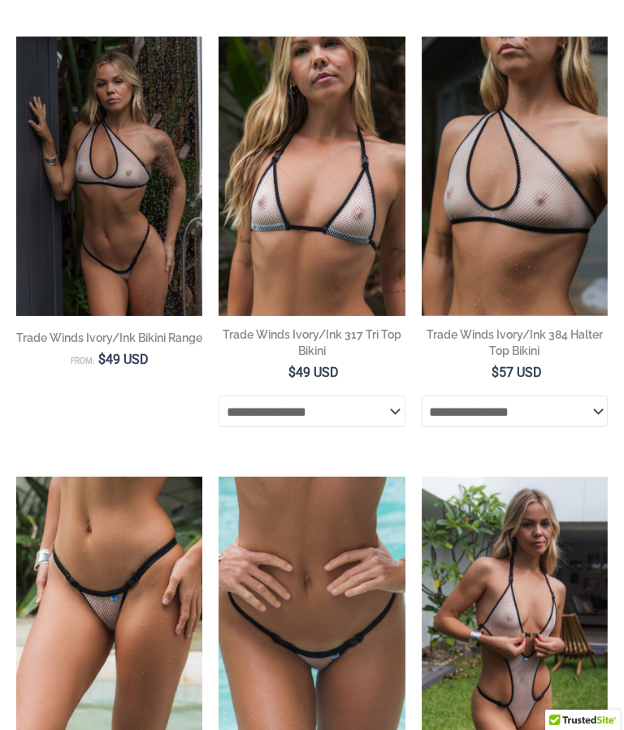
scroll to position [1447, 0]
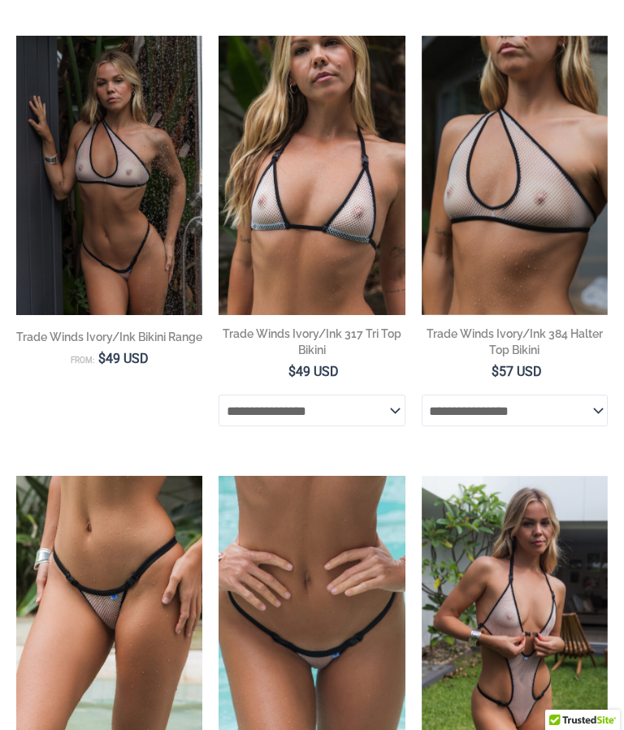
click at [422, 476] on img at bounding box center [422, 476] width 0 height 0
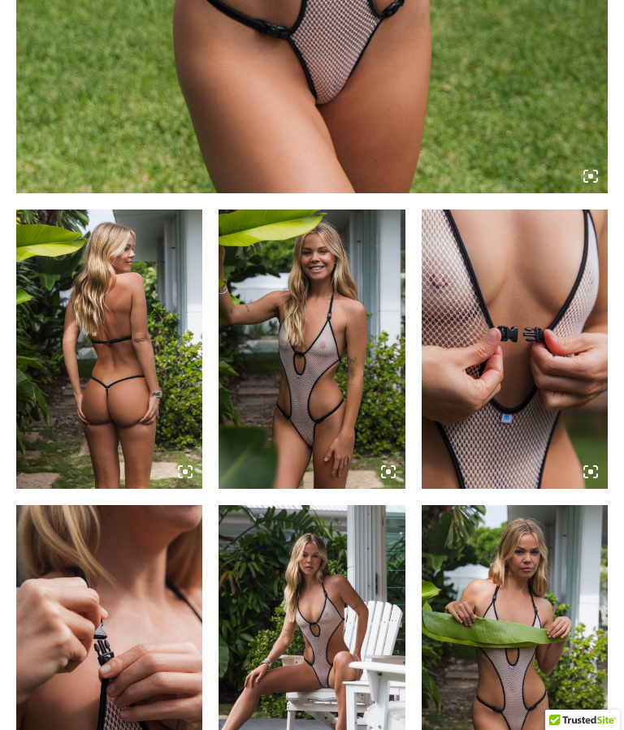
scroll to position [814, 0]
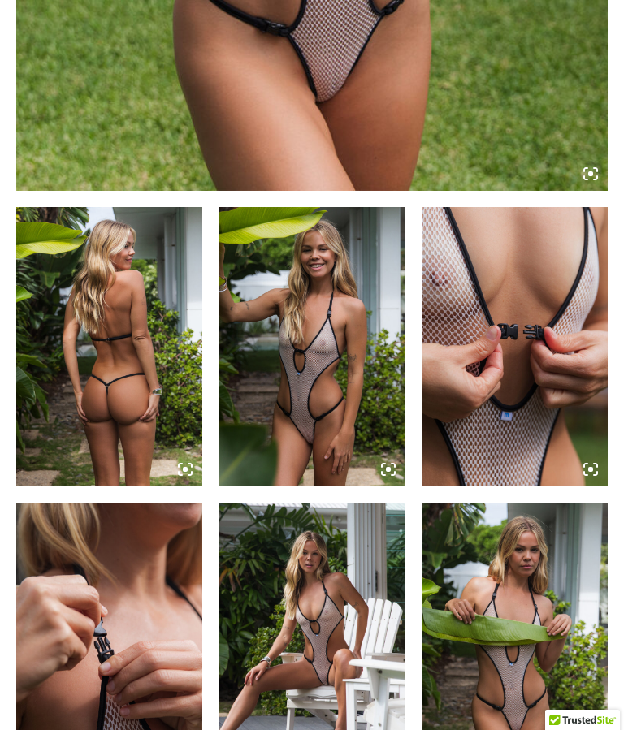
click at [487, 274] on img at bounding box center [515, 346] width 186 height 279
click at [491, 276] on img at bounding box center [515, 346] width 186 height 279
click at [325, 614] on img at bounding box center [311, 642] width 186 height 279
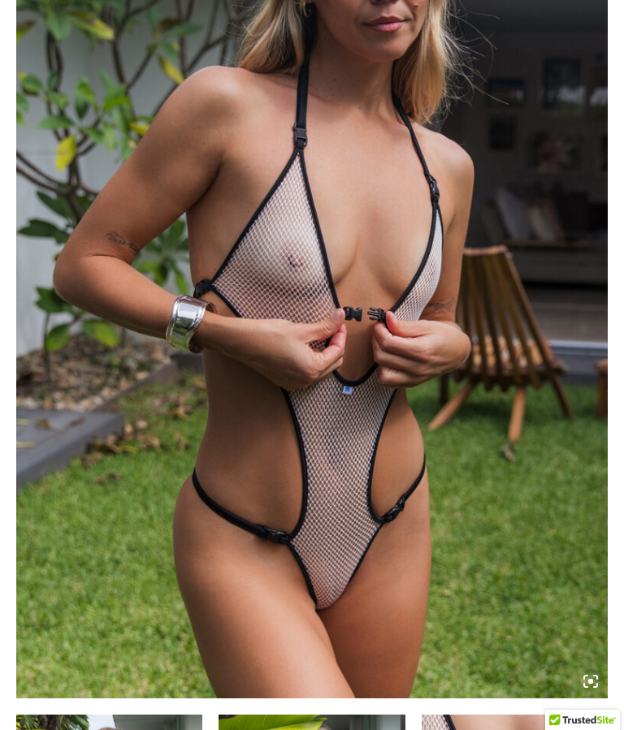
scroll to position [301, 0]
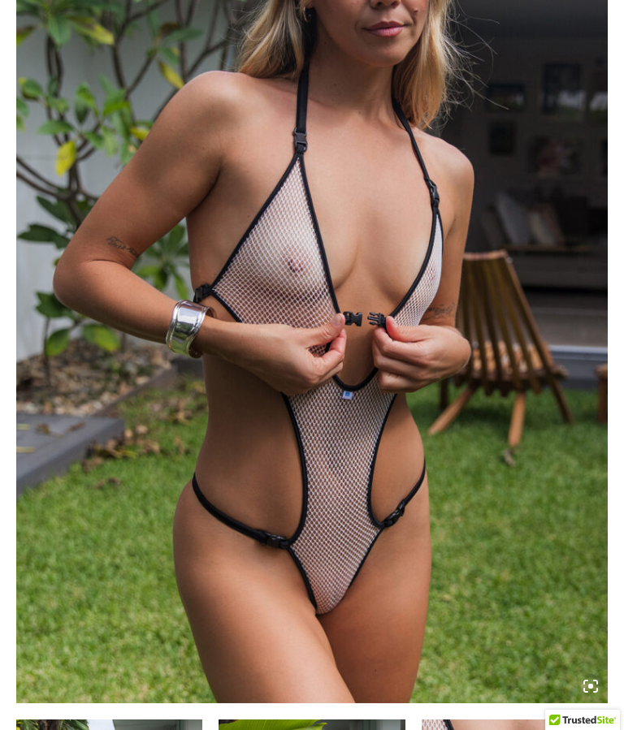
click at [129, 207] on img at bounding box center [311, 259] width 591 height 887
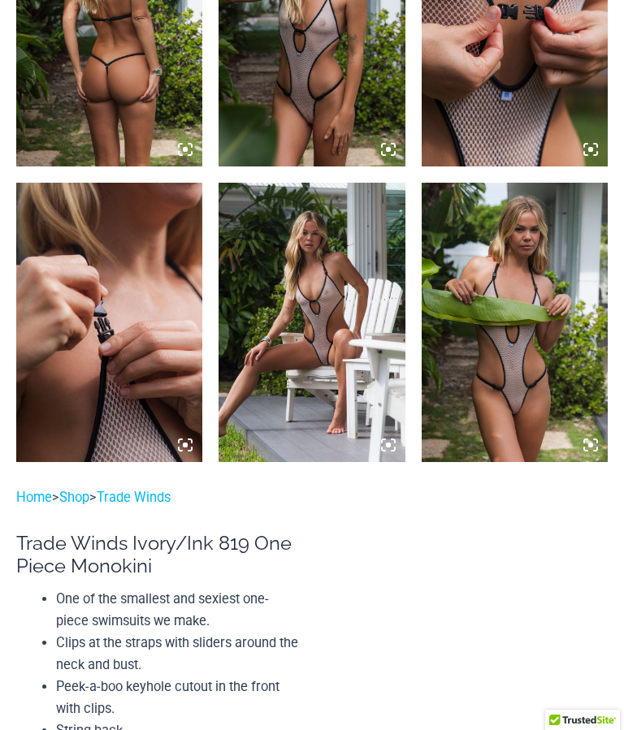
scroll to position [1130, 0]
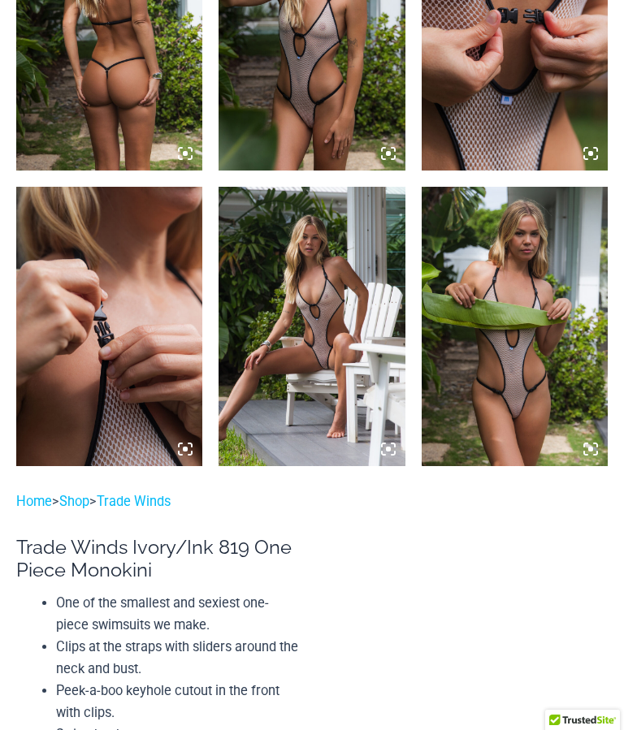
click at [495, 318] on img at bounding box center [515, 326] width 186 height 279
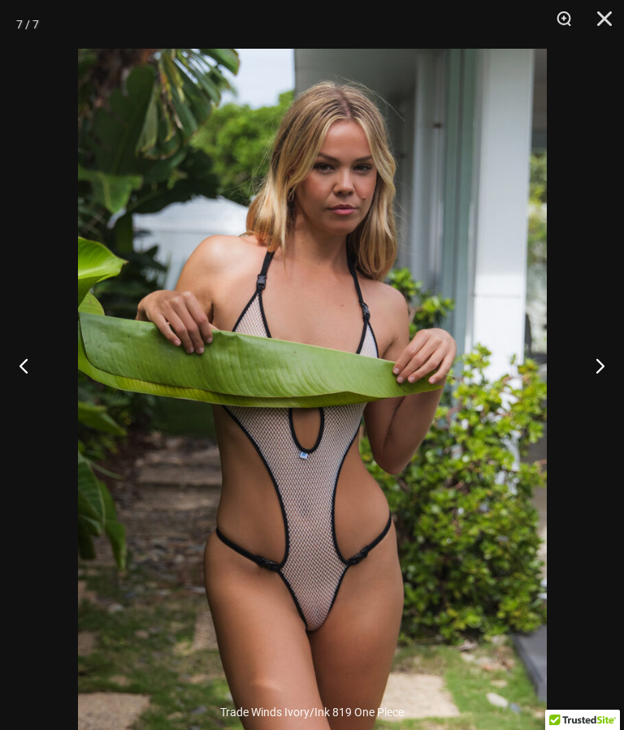
click at [358, 535] on img at bounding box center [312, 400] width 469 height 703
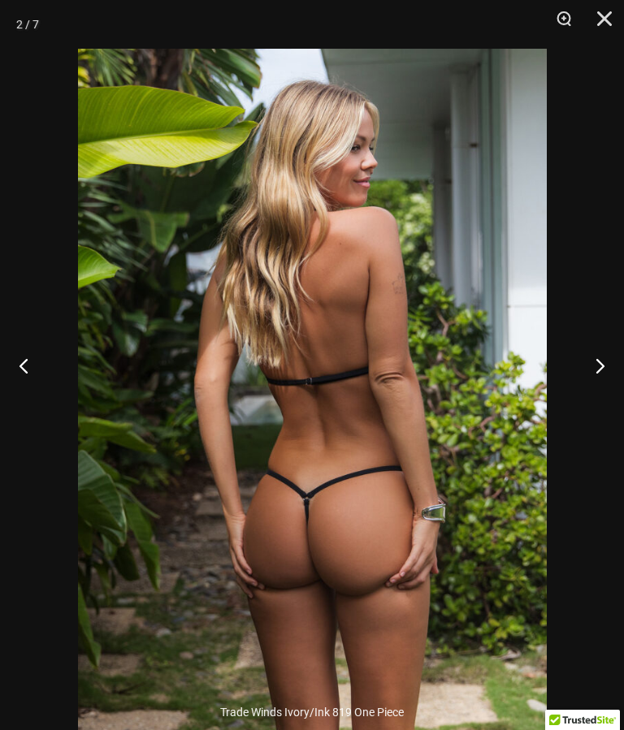
click at [599, 18] on button "Close" at bounding box center [598, 24] width 41 height 49
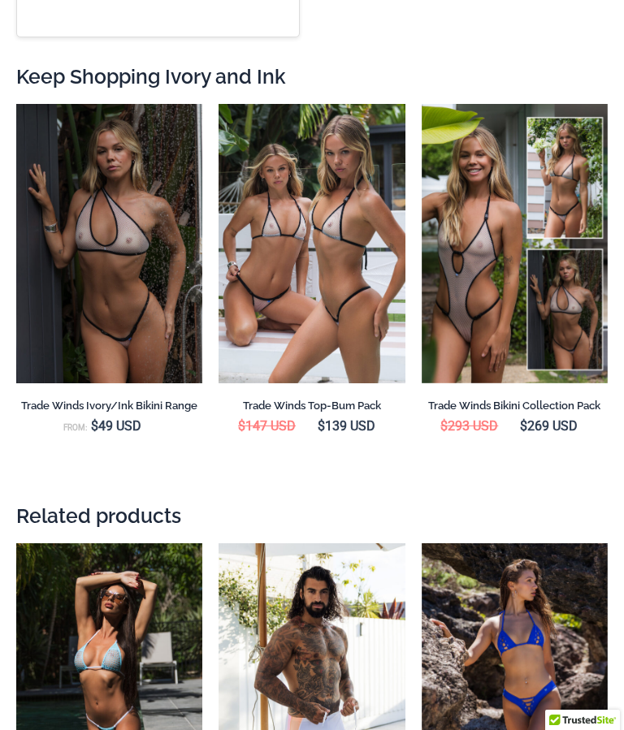
scroll to position [3333, 0]
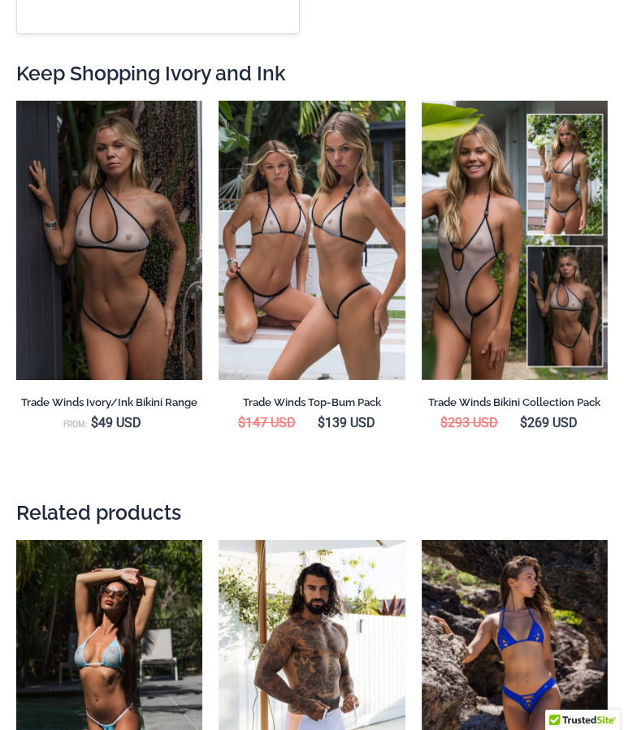
click at [218, 101] on img at bounding box center [218, 101] width 0 height 0
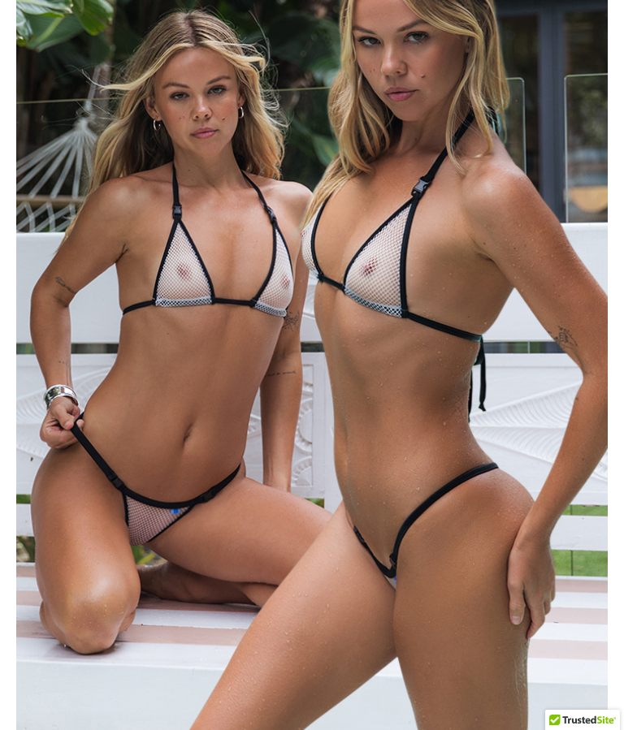
scroll to position [857, 0]
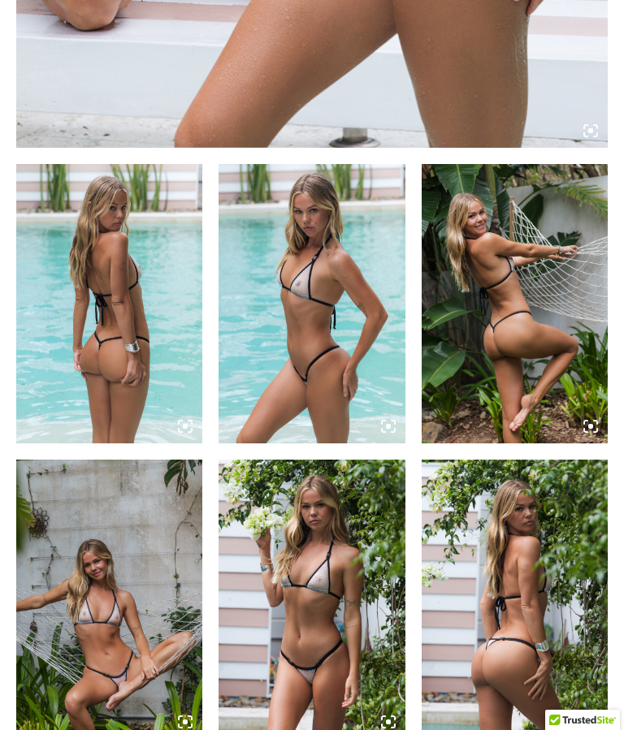
click at [285, 235] on img at bounding box center [311, 303] width 186 height 279
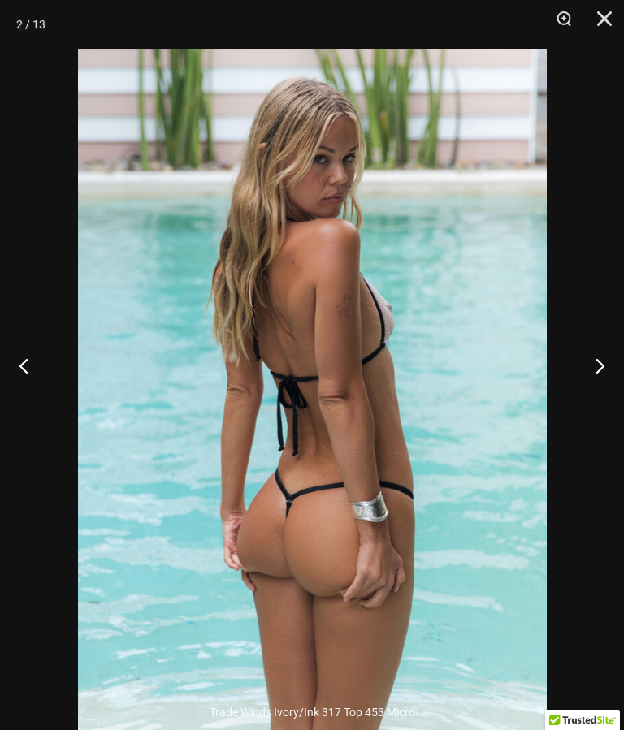
click at [603, 19] on button "Close" at bounding box center [598, 24] width 41 height 49
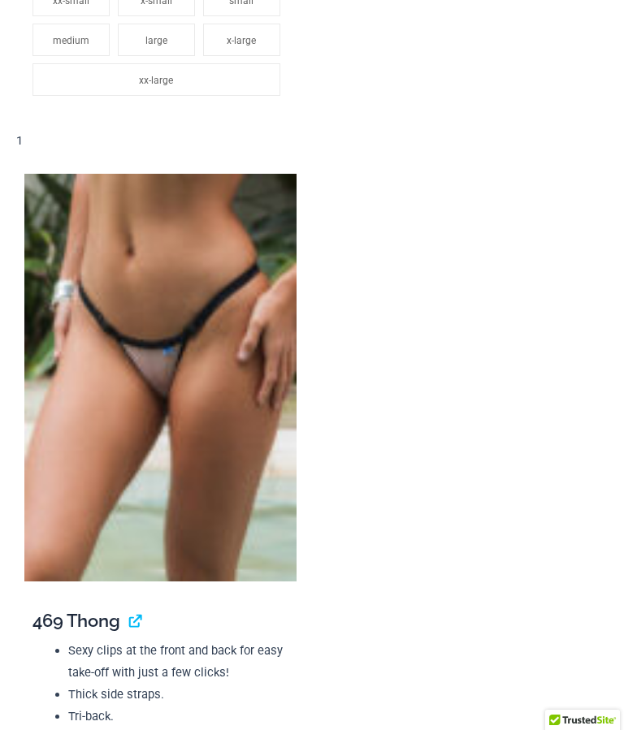
scroll to position [3571, 0]
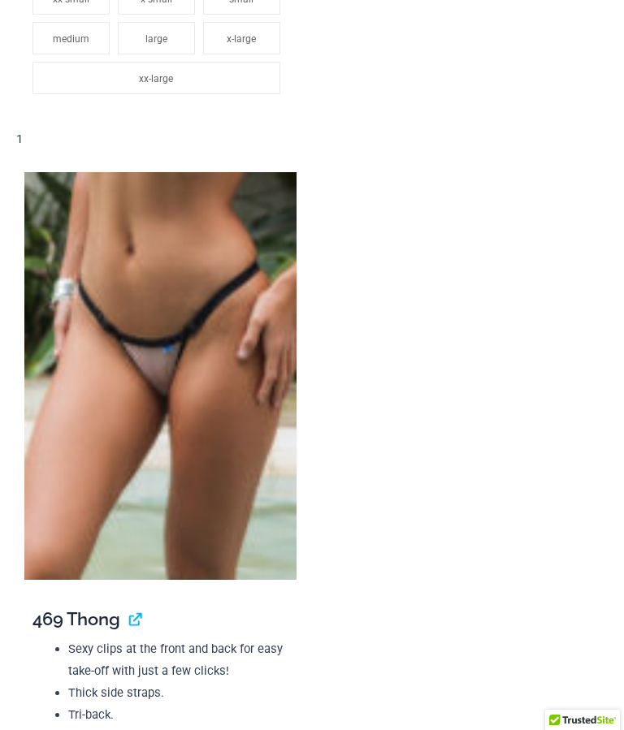
click at [112, 259] on img at bounding box center [160, 376] width 272 height 408
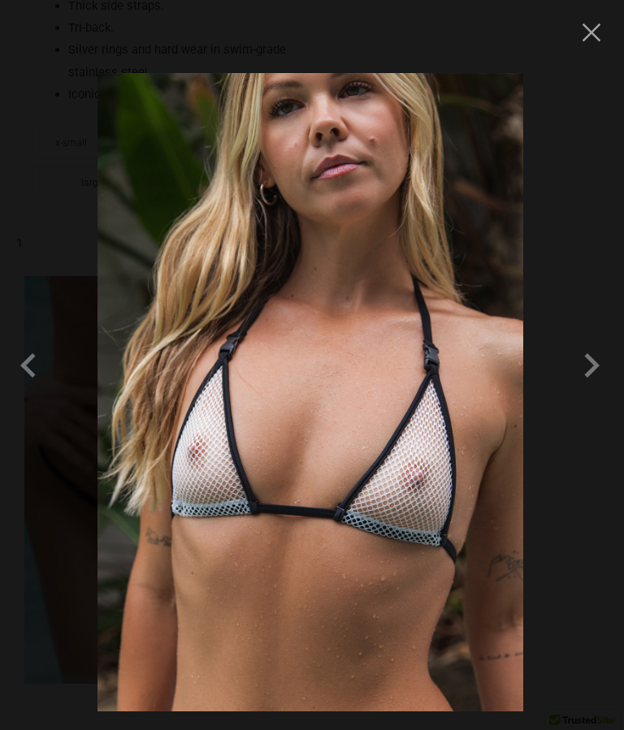
scroll to position [4260, 0]
click at [597, 35] on button "Close" at bounding box center [591, 32] width 24 height 24
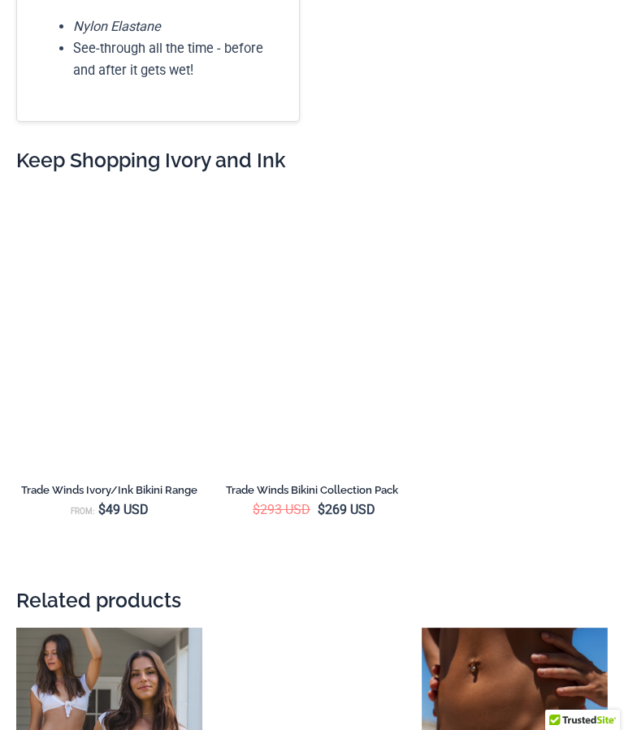
scroll to position [6236, 0]
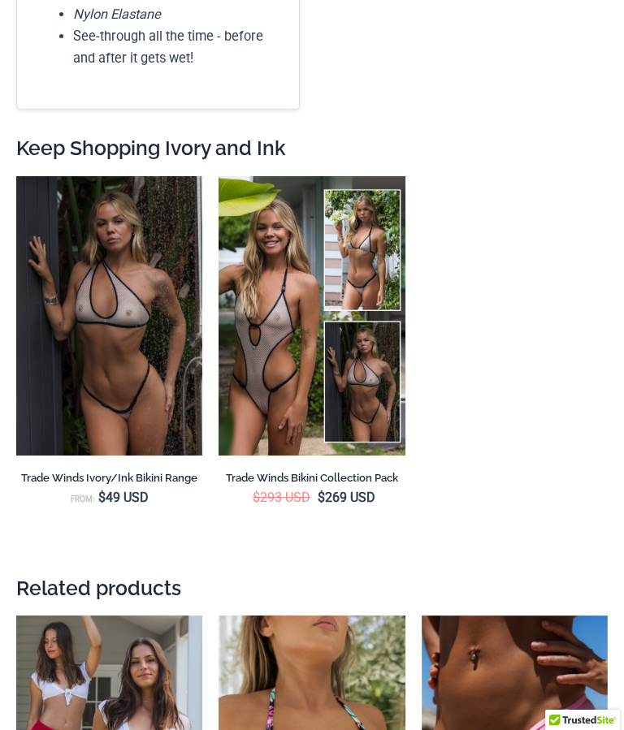
click at [16, 176] on img at bounding box center [16, 176] width 0 height 0
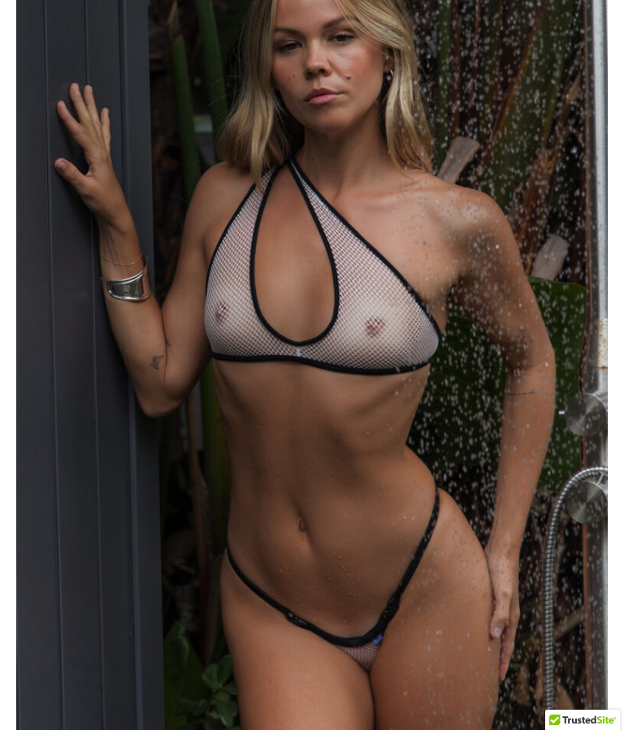
scroll to position [224, 0]
click at [119, 222] on img at bounding box center [311, 337] width 591 height 887
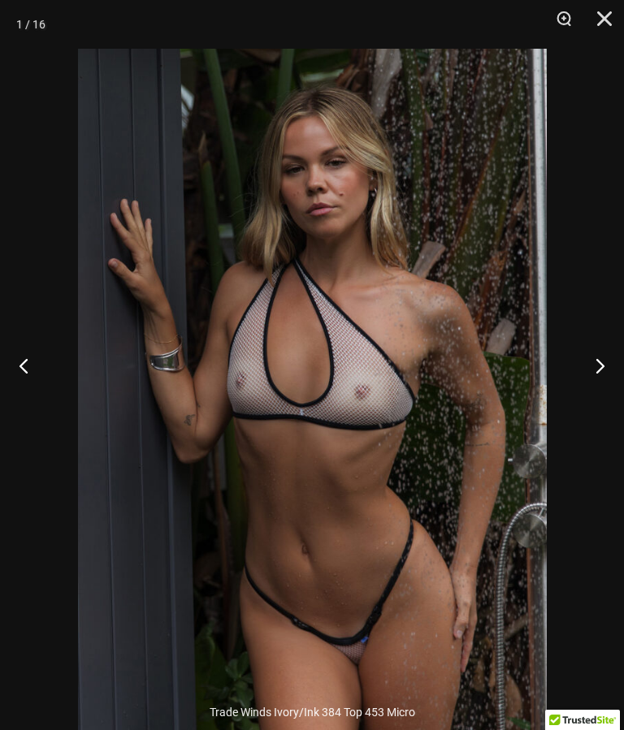
click at [605, 24] on button "Close" at bounding box center [598, 24] width 41 height 49
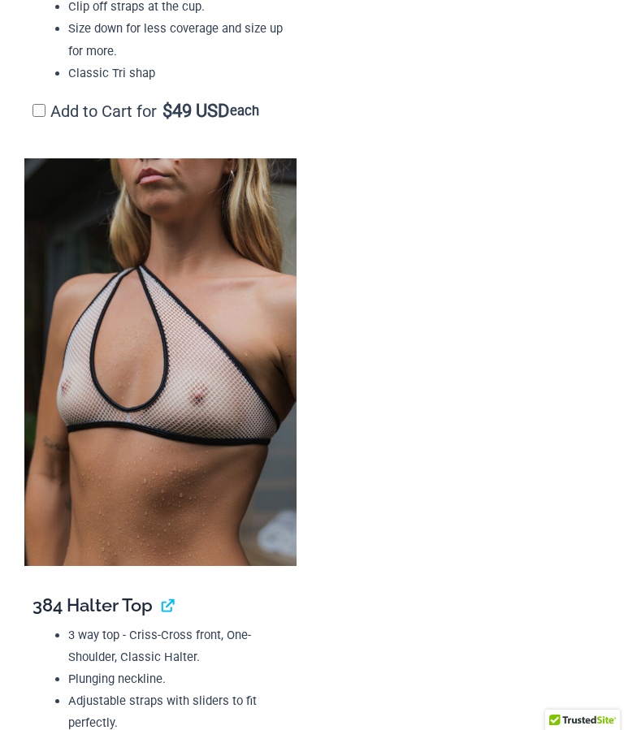
scroll to position [3724, 0]
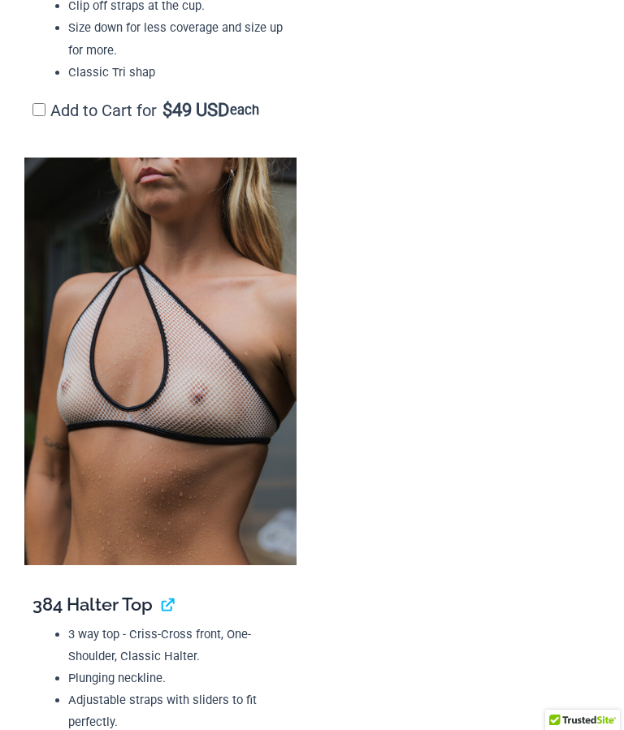
click at [97, 200] on img at bounding box center [160, 362] width 272 height 408
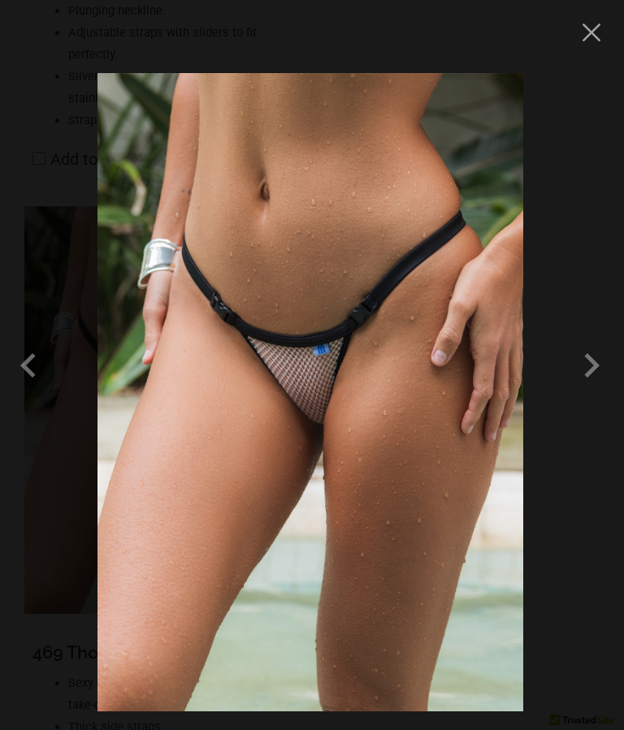
scroll to position [4393, 0]
click at [599, 28] on button "Close" at bounding box center [591, 32] width 24 height 24
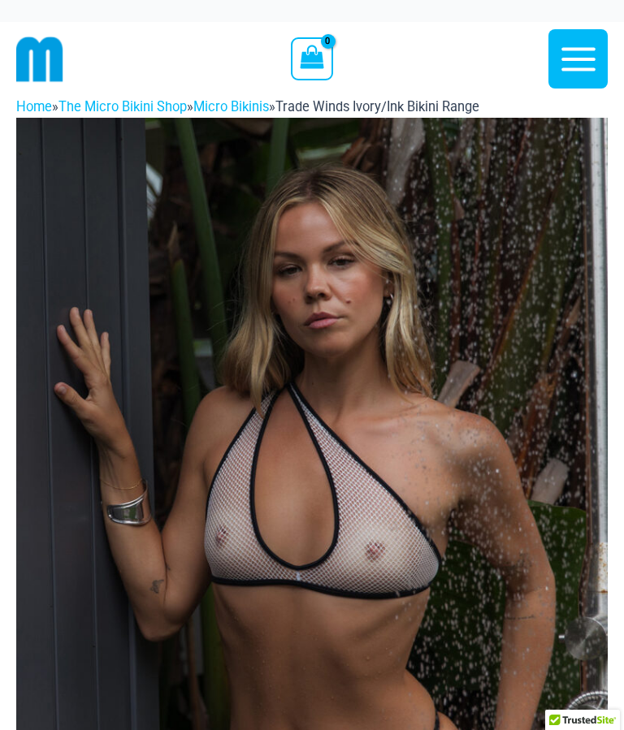
scroll to position [0, 0]
click at [28, 103] on link "Home" at bounding box center [34, 106] width 36 height 15
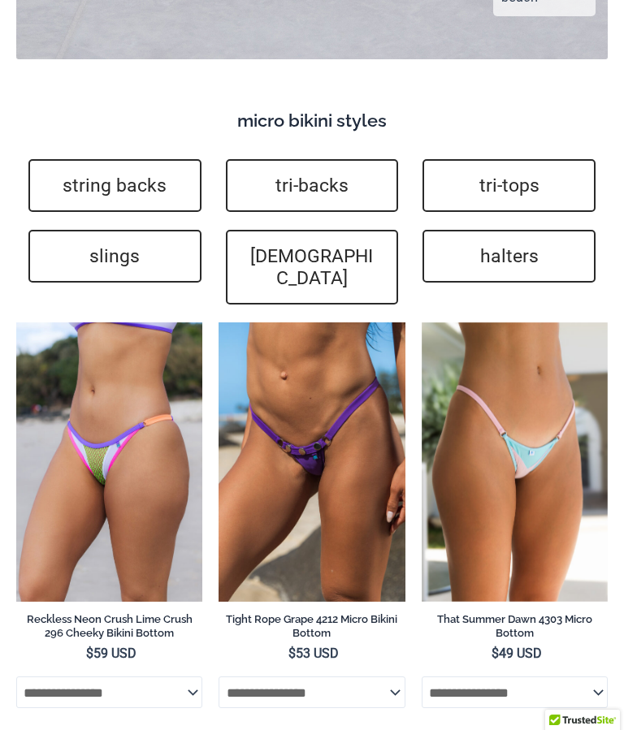
scroll to position [4835, 0]
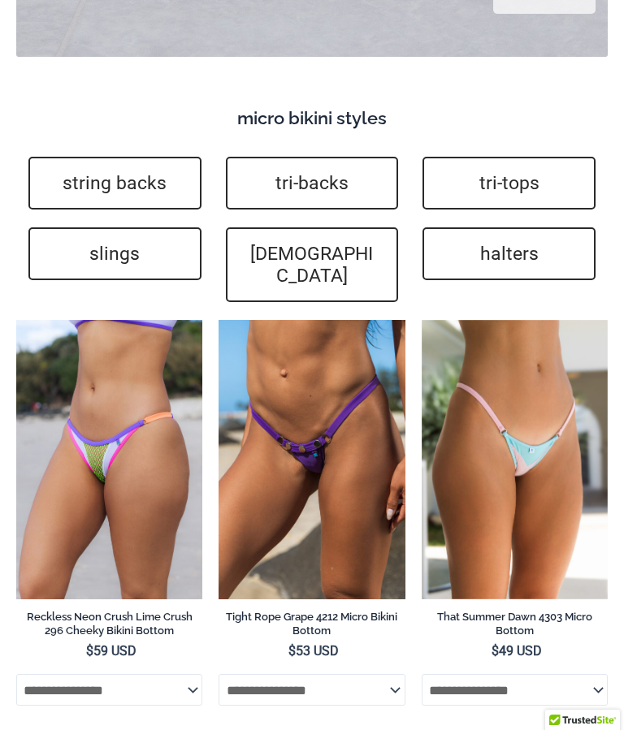
click at [101, 227] on link "slings" at bounding box center [114, 253] width 173 height 53
